Goal: Purchase product/service

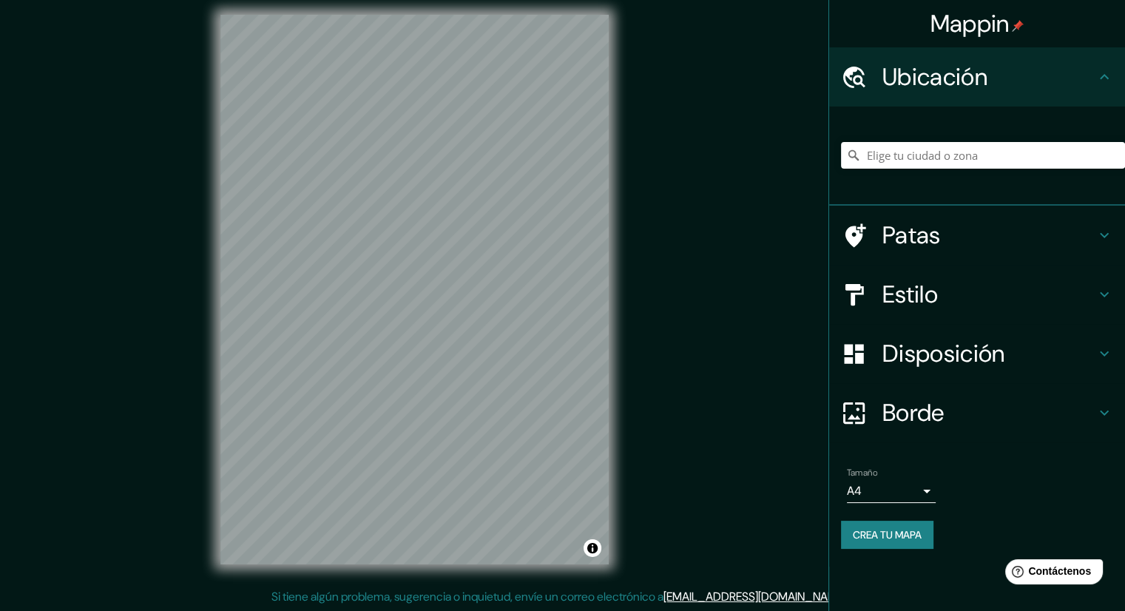
scroll to position [10, 0]
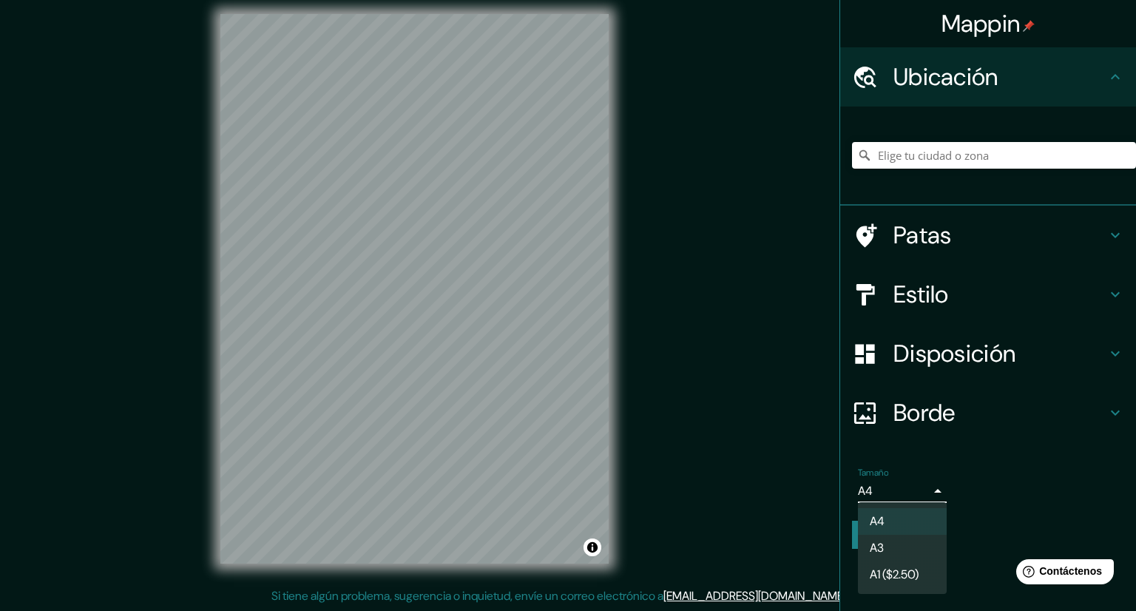
click at [924, 490] on body "Mappin Ubicación Patas Estilo Disposición Borde Elige un borde. Consejo : puede…" at bounding box center [568, 295] width 1136 height 611
click at [895, 552] on li "A3" at bounding box center [902, 548] width 89 height 27
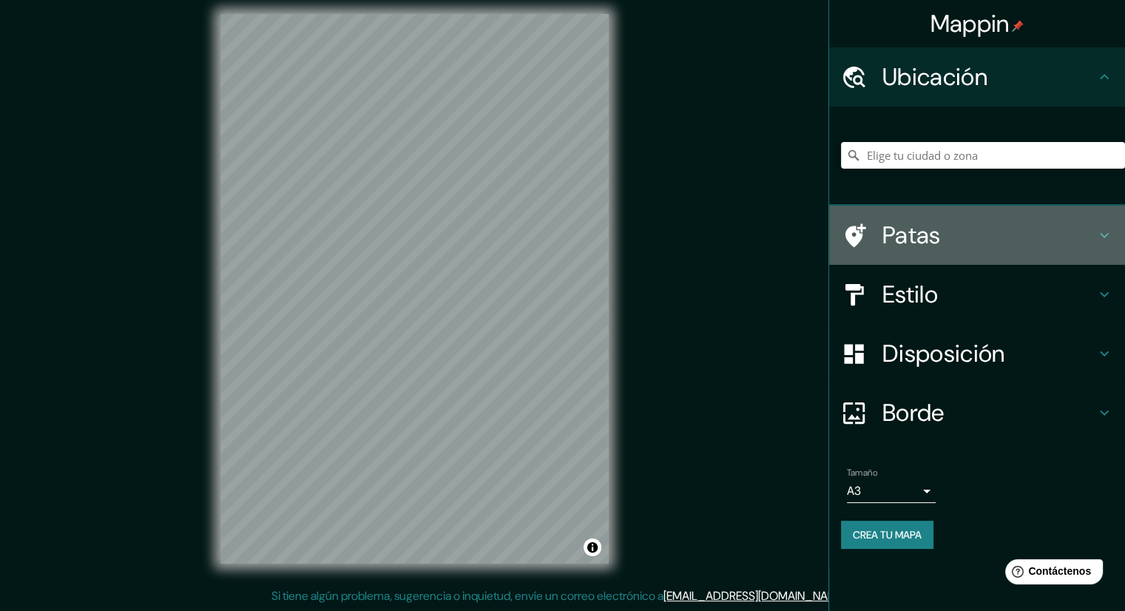
click at [941, 235] on h4 "Patas" at bounding box center [988, 235] width 213 height 30
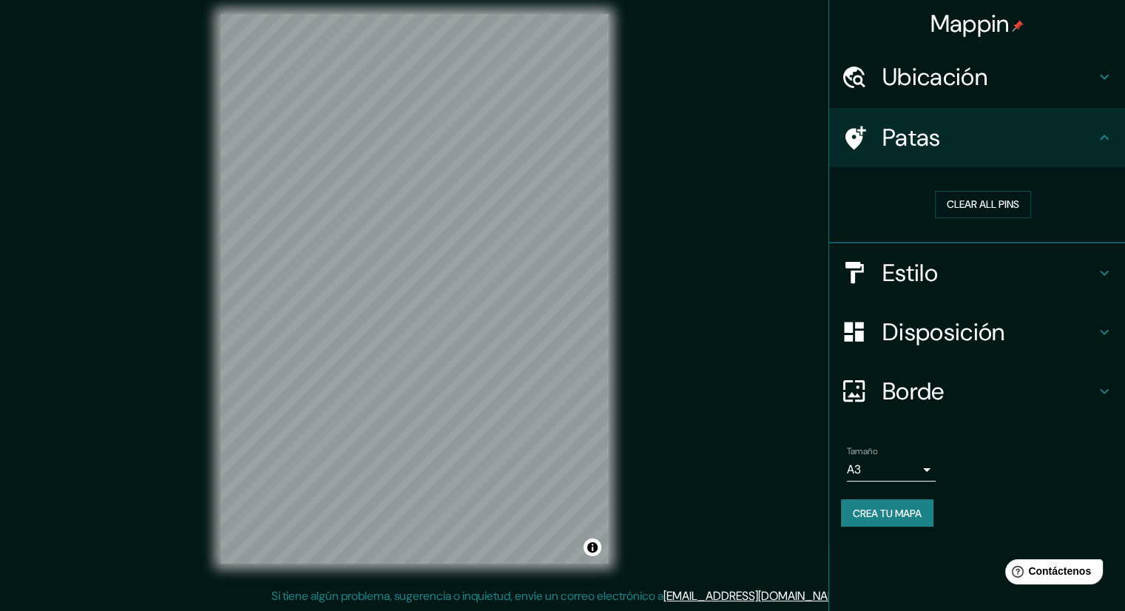
click at [922, 277] on font "Estilo" at bounding box center [909, 272] width 55 height 31
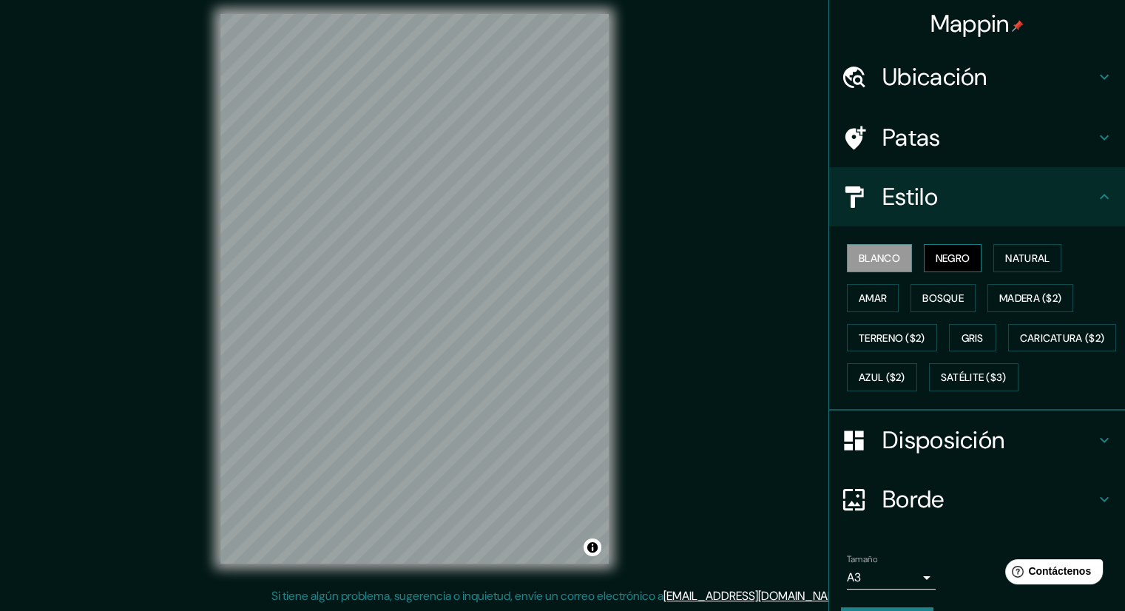
click at [944, 263] on font "Negro" at bounding box center [952, 257] width 35 height 13
click at [864, 266] on font "Blanco" at bounding box center [879, 257] width 41 height 19
click at [938, 255] on font "Negro" at bounding box center [952, 257] width 35 height 13
drag, startPoint x: 1029, startPoint y: 255, endPoint x: 1029, endPoint y: 265, distance: 9.6
click at [1029, 265] on font "Natural" at bounding box center [1027, 257] width 44 height 19
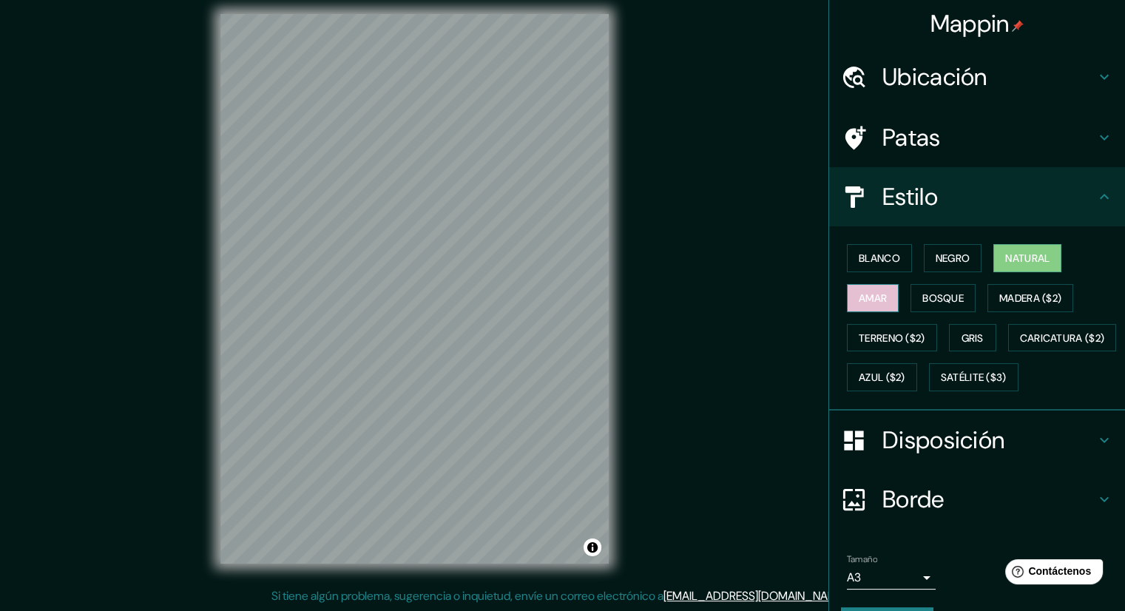
click at [859, 303] on font "Amar" at bounding box center [873, 297] width 28 height 19
click at [864, 256] on font "Blanco" at bounding box center [879, 257] width 41 height 13
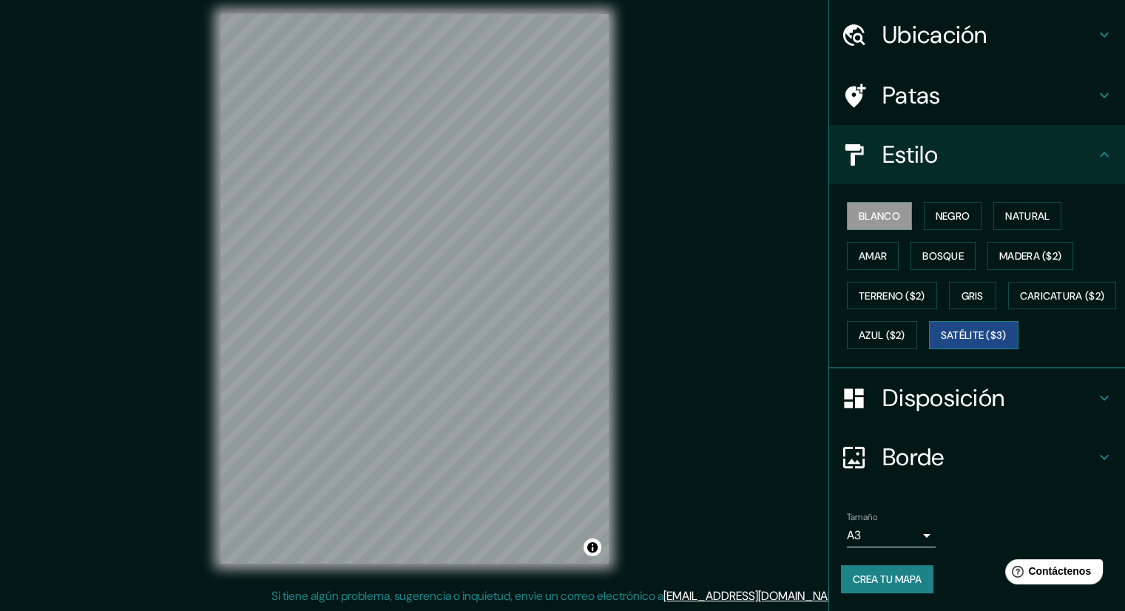
scroll to position [74, 0]
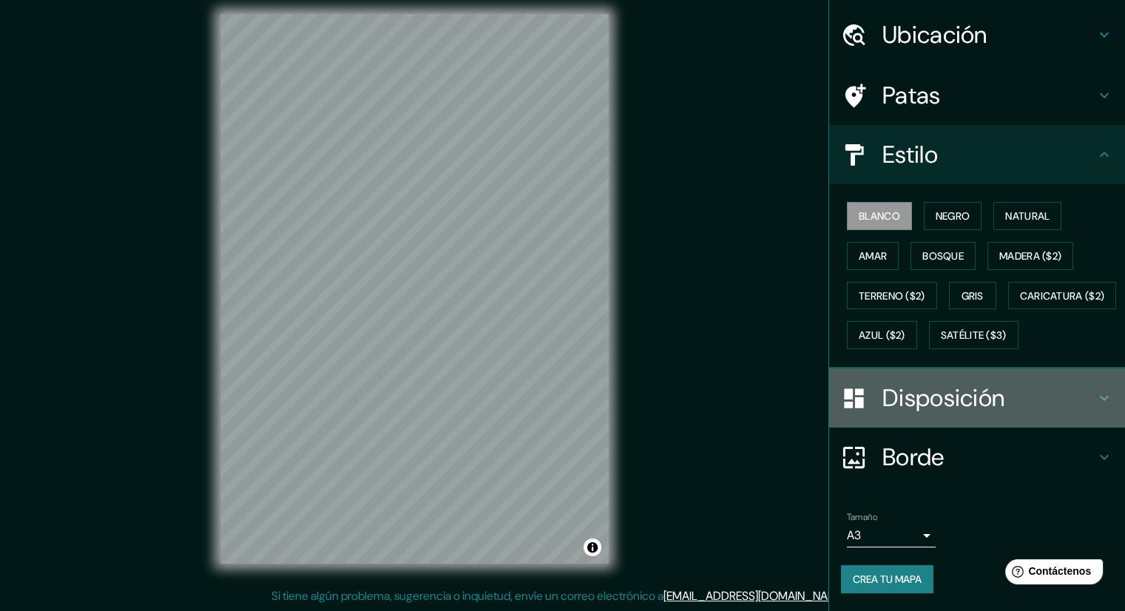
click at [950, 400] on font "Disposición" at bounding box center [943, 397] width 122 height 31
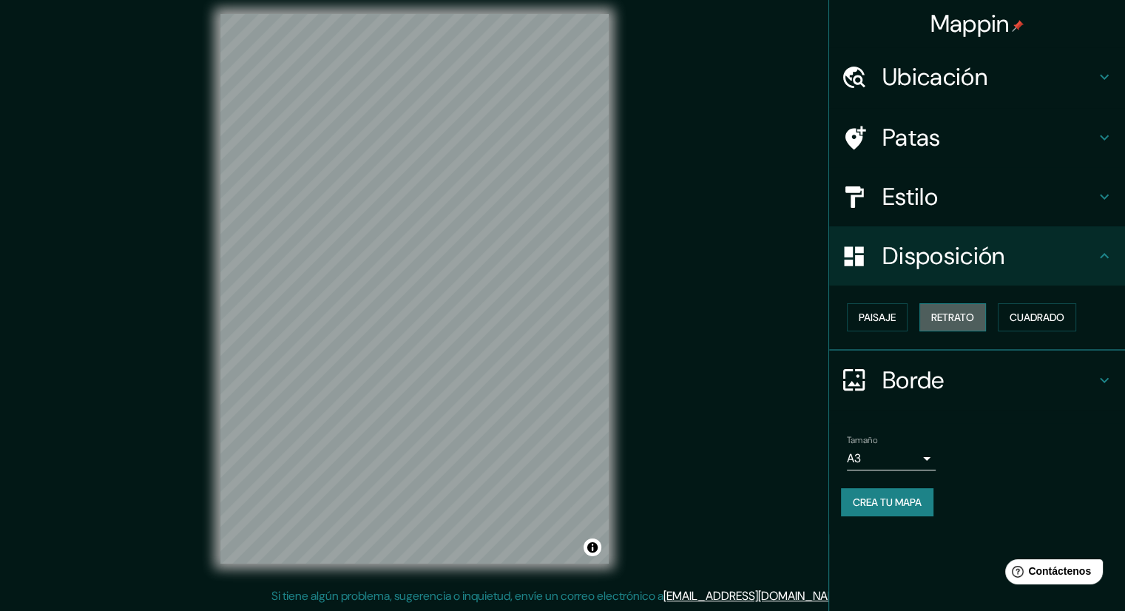
click at [965, 318] on font "Retrato" at bounding box center [952, 317] width 43 height 13
click at [878, 314] on font "Paisaje" at bounding box center [877, 317] width 37 height 13
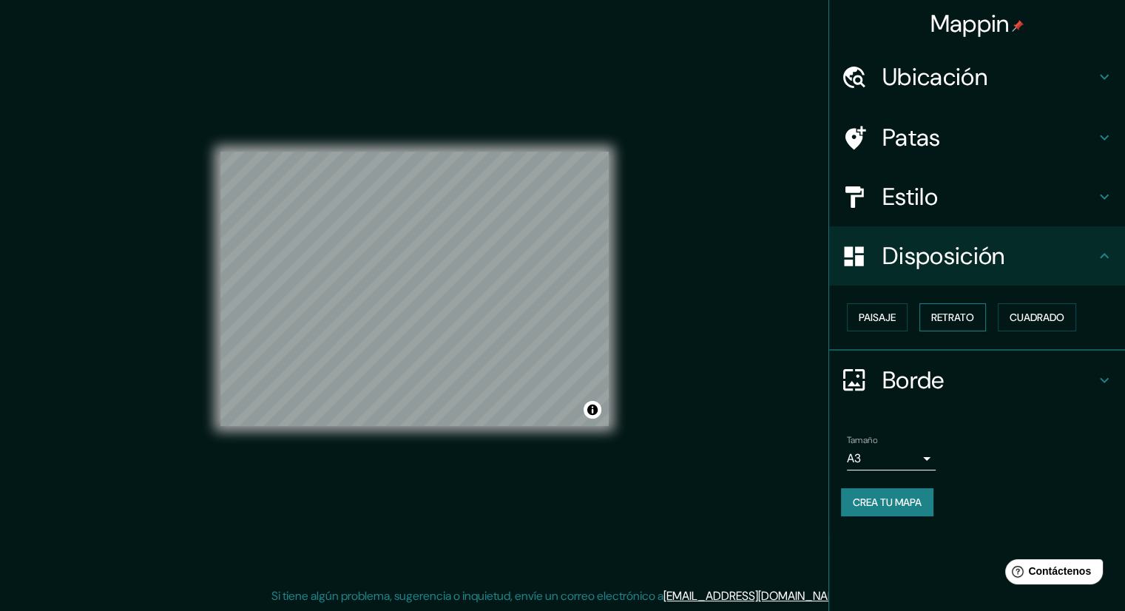
click at [939, 313] on font "Retrato" at bounding box center [952, 317] width 43 height 13
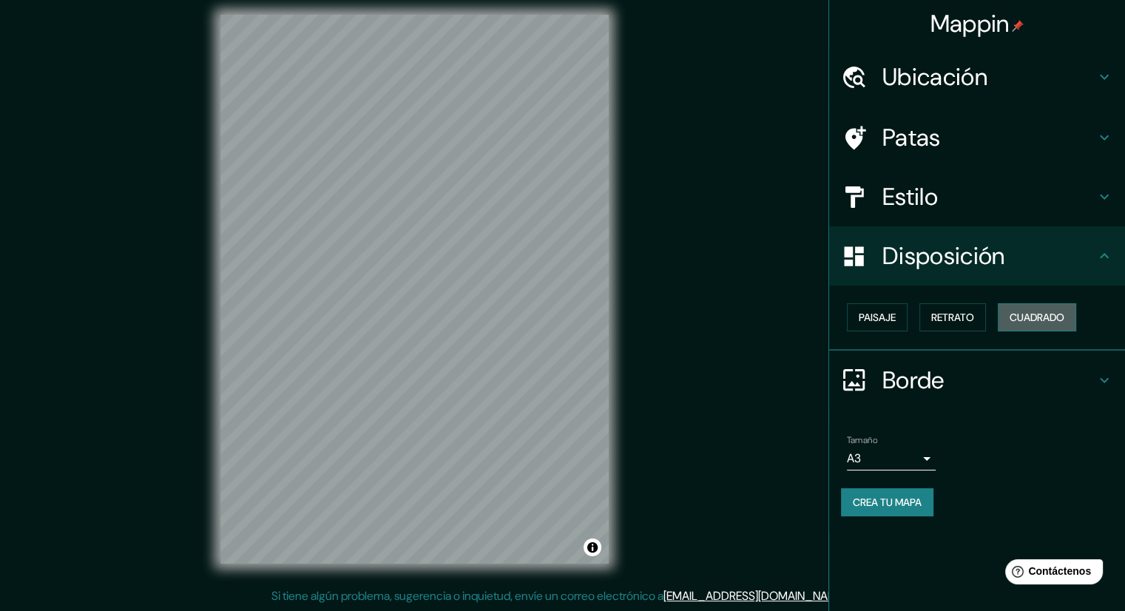
click at [1064, 318] on font "Cuadrado" at bounding box center [1036, 317] width 55 height 13
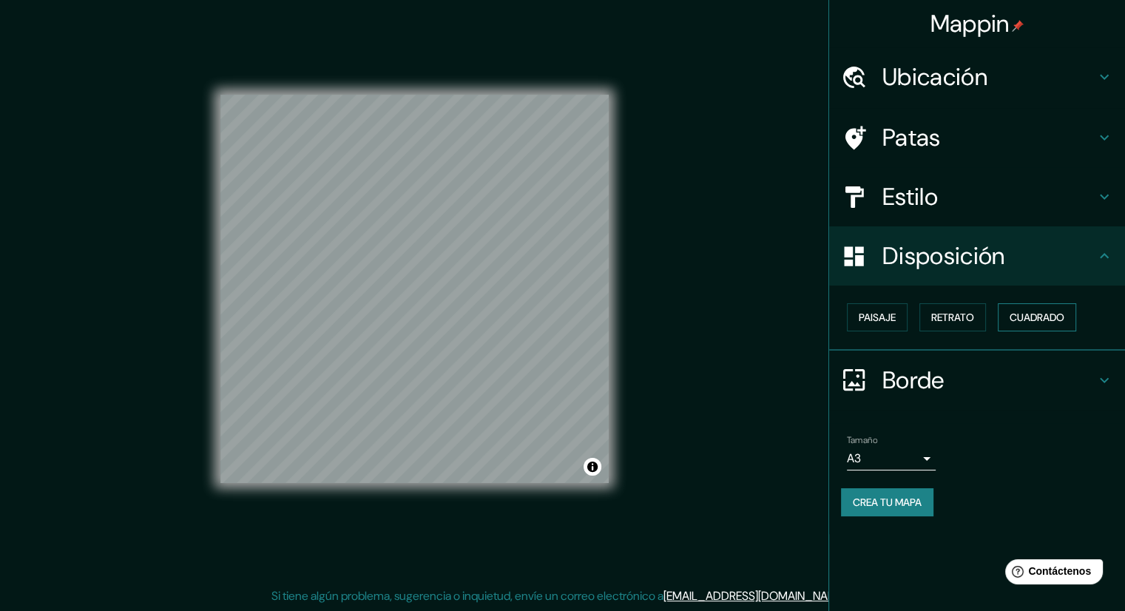
click at [1064, 318] on font "Cuadrado" at bounding box center [1036, 317] width 55 height 13
click at [881, 315] on font "Paisaje" at bounding box center [877, 317] width 37 height 13
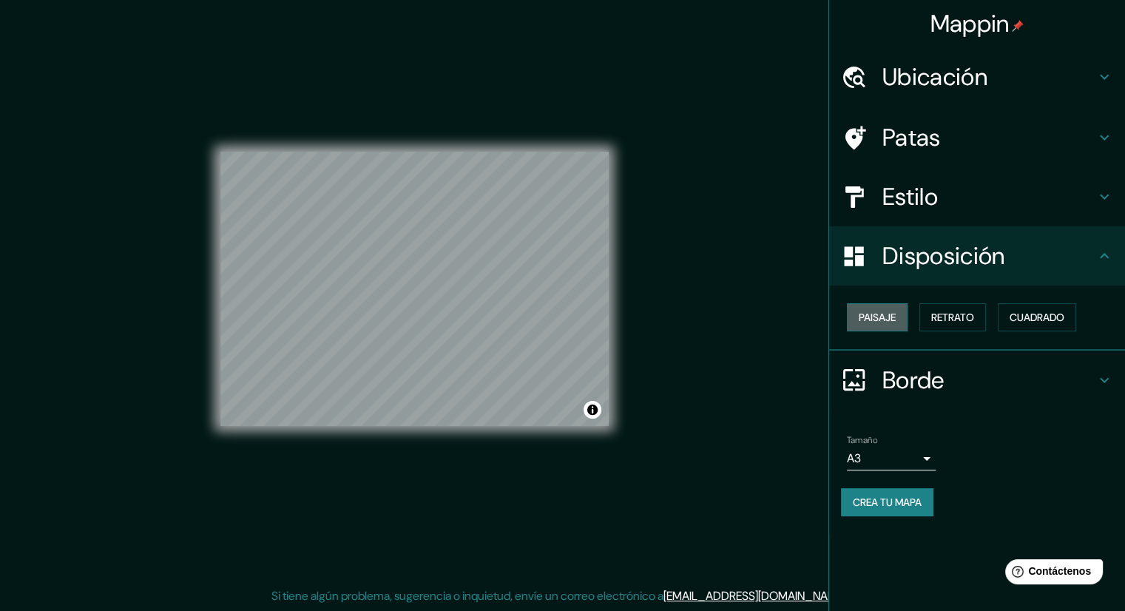
click at [884, 311] on font "Paisaje" at bounding box center [877, 317] width 37 height 19
click at [947, 314] on font "Retrato" at bounding box center [952, 317] width 43 height 13
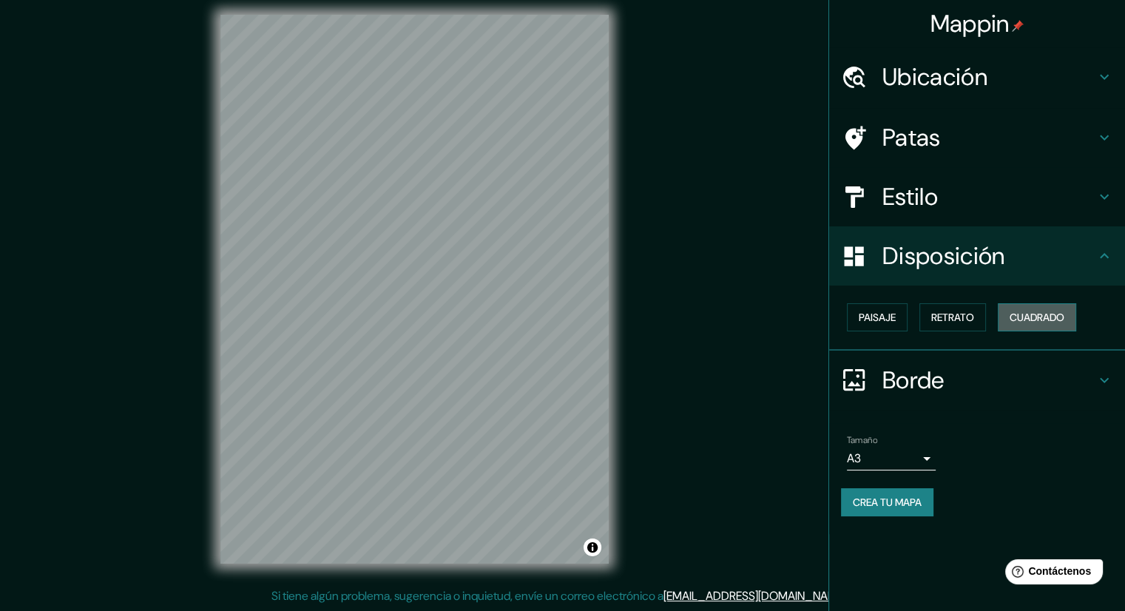
click at [1040, 314] on font "Cuadrado" at bounding box center [1036, 317] width 55 height 13
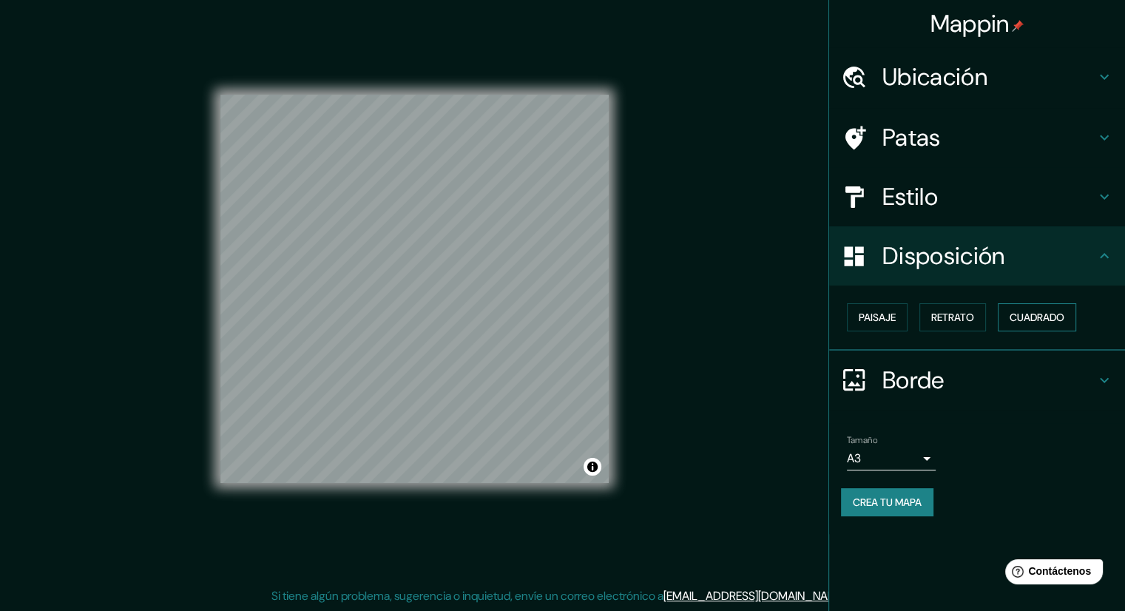
click at [1041, 314] on font "Cuadrado" at bounding box center [1036, 317] width 55 height 13
click at [951, 326] on button "Retrato" at bounding box center [952, 317] width 67 height 28
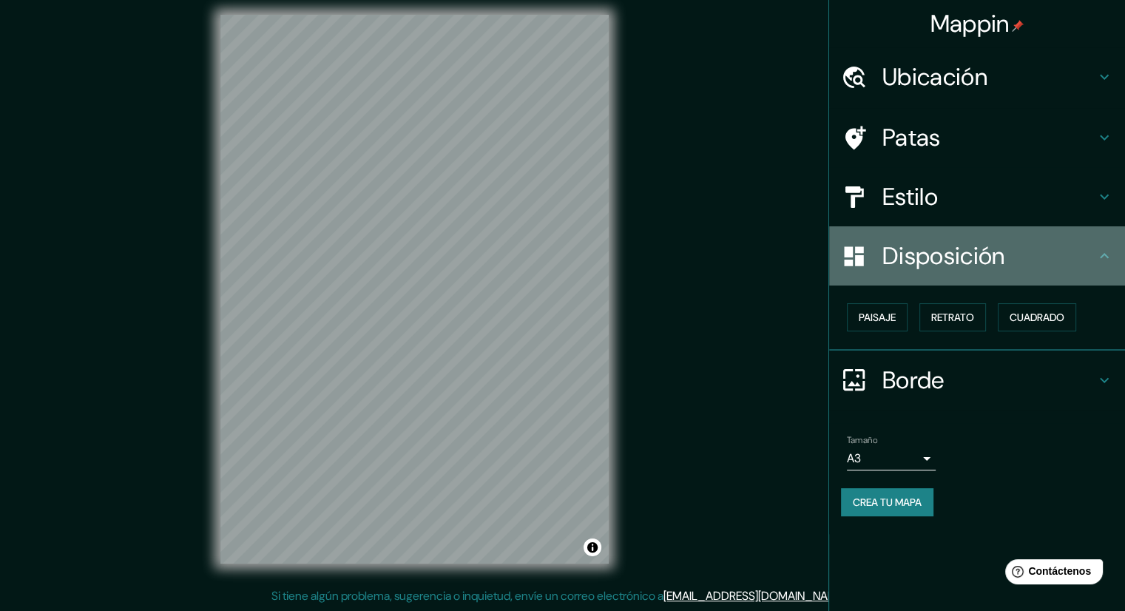
click at [1026, 253] on h4 "Disposición" at bounding box center [988, 256] width 213 height 30
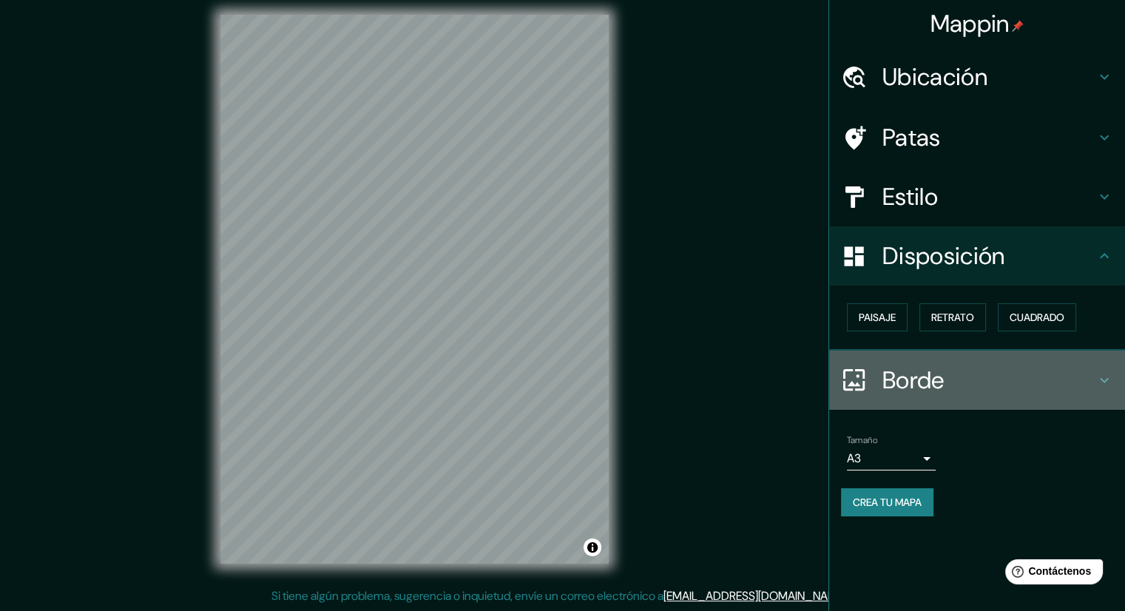
click at [923, 384] on font "Borde" at bounding box center [913, 380] width 62 height 31
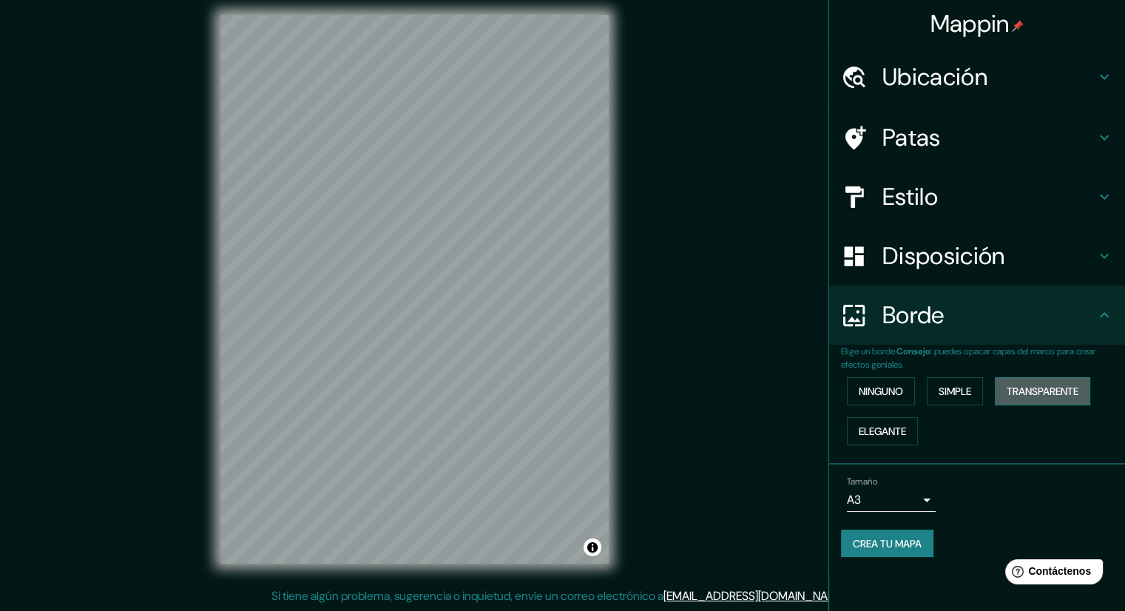
click at [1026, 391] on font "Transparente" at bounding box center [1042, 391] width 72 height 13
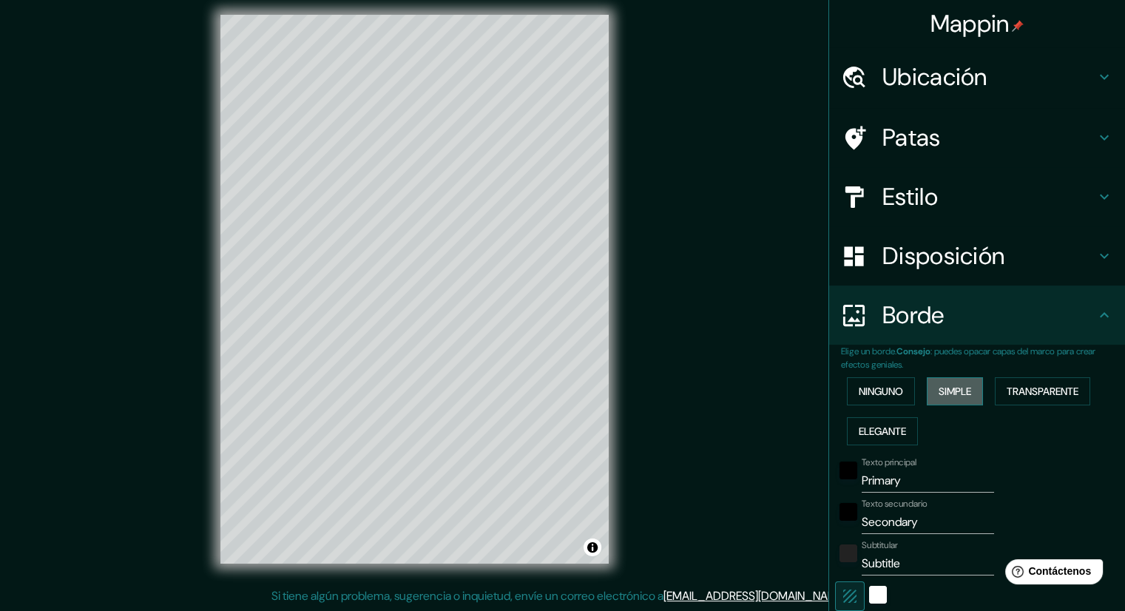
click at [954, 388] on font "Simple" at bounding box center [954, 391] width 33 height 13
click at [867, 382] on font "Ninguno" at bounding box center [881, 391] width 44 height 19
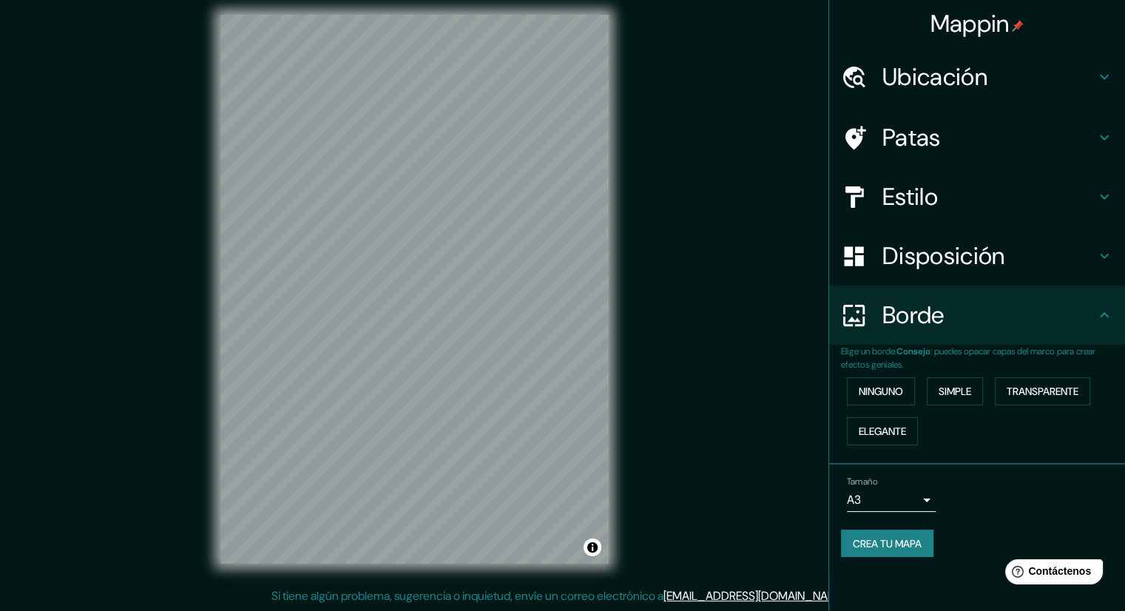
click at [916, 540] on font "Crea tu mapa" at bounding box center [887, 543] width 69 height 13
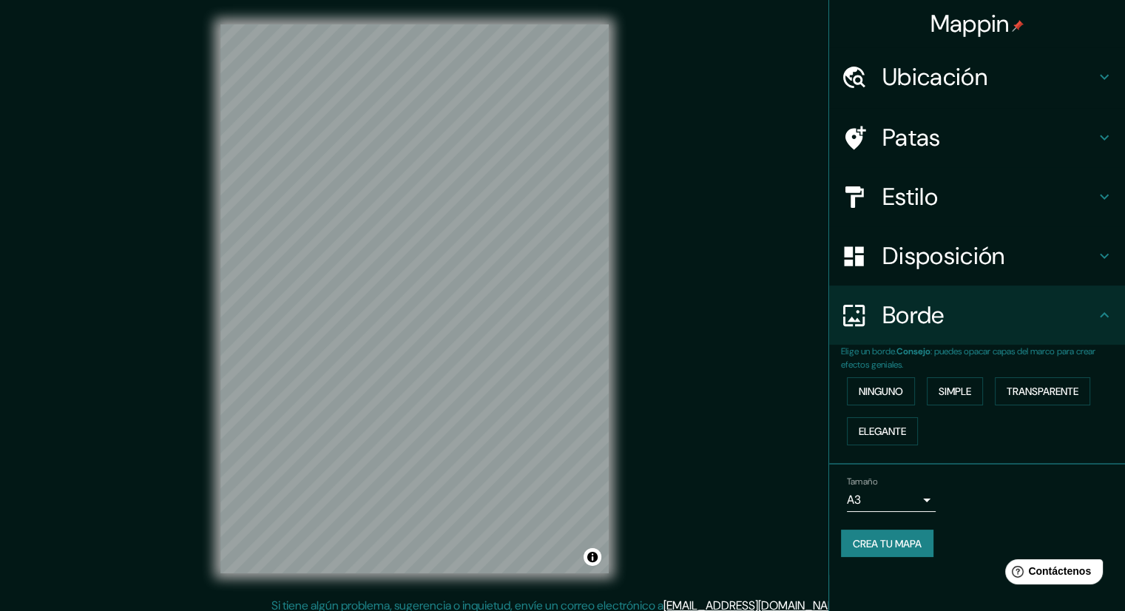
click at [884, 544] on font "Crea tu mapa" at bounding box center [887, 543] width 69 height 13
